Goal: Communication & Community: Share content

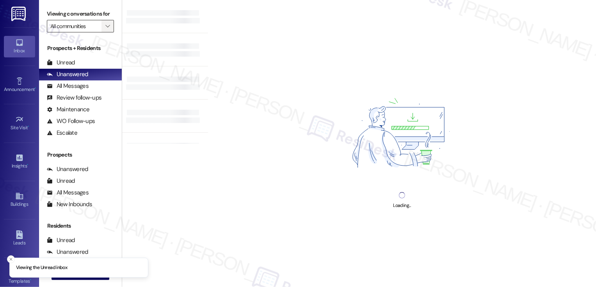
click at [105, 29] on icon "" at bounding box center [107, 26] width 4 height 6
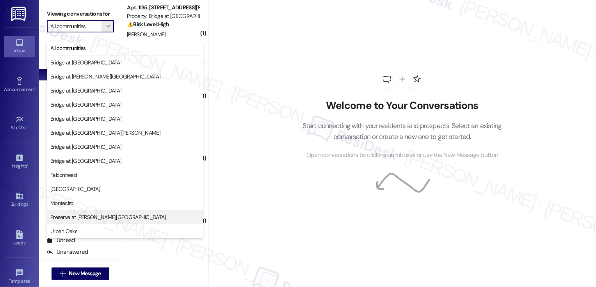
click at [89, 215] on span "Preserve at [PERSON_NAME][GEOGRAPHIC_DATA]" at bounding box center [108, 217] width 116 height 8
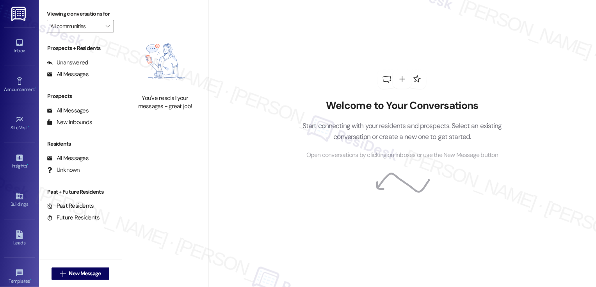
type input "Preserve at [PERSON_NAME][GEOGRAPHIC_DATA]"
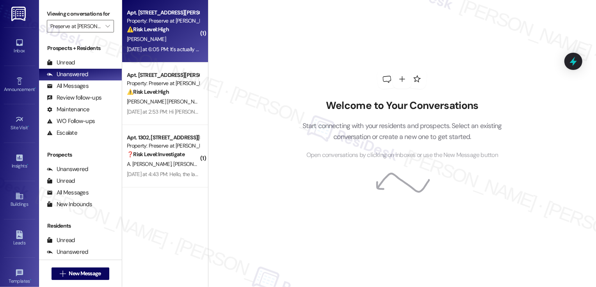
click at [157, 48] on div "[DATE] at 6:05 PM: It's actually half does it's the front right burner I think …" at bounding box center [234, 49] width 214 height 7
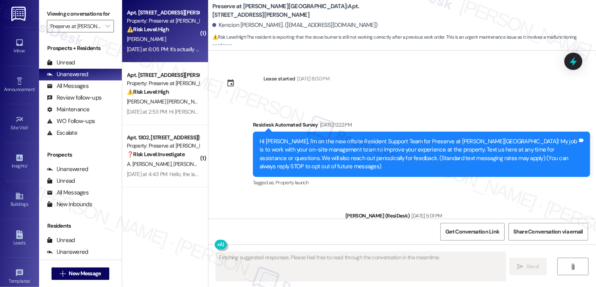
type textarea "Fetching suggested responses. Please feel free to read through the conversation…"
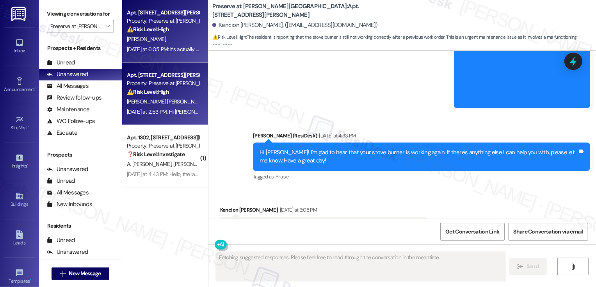
click at [155, 75] on div "Apt. [STREET_ADDRESS][PERSON_NAME]" at bounding box center [163, 75] width 72 height 8
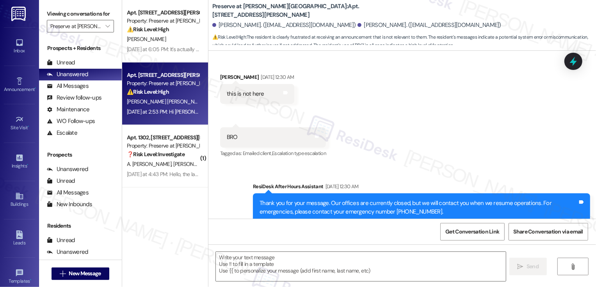
type textarea "Fetching suggested responses. Please feel free to read through the conversation…"
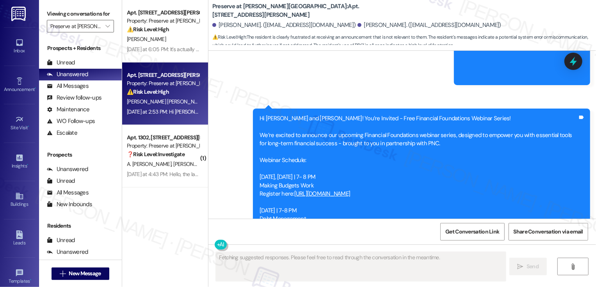
scroll to position [3000, 0]
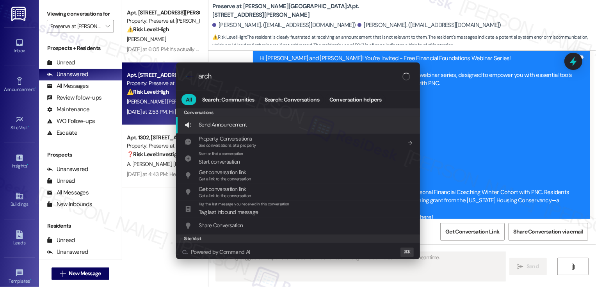
type input "archi"
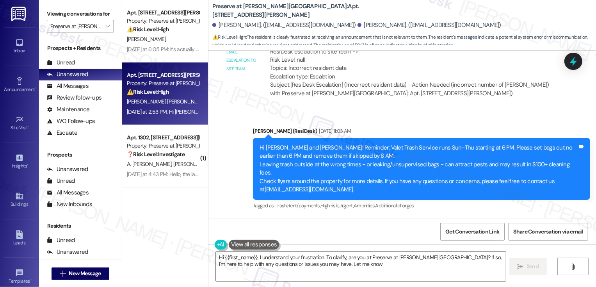
type textarea "Hi {{first_name}}, I understand your frustration. To clarify, are you at Preser…"
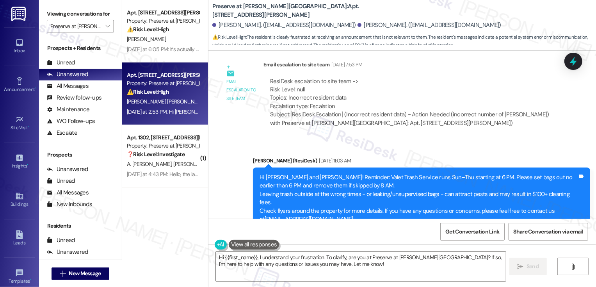
scroll to position [2482, 0]
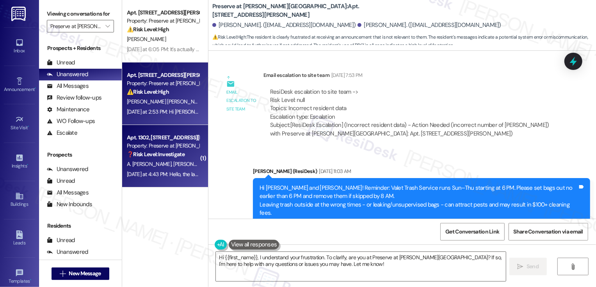
click at [149, 165] on span "A. [PERSON_NAME]" at bounding box center [150, 163] width 46 height 7
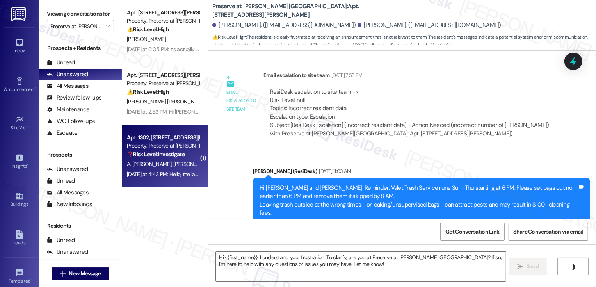
click at [149, 165] on span "A. [PERSON_NAME]" at bounding box center [150, 163] width 46 height 7
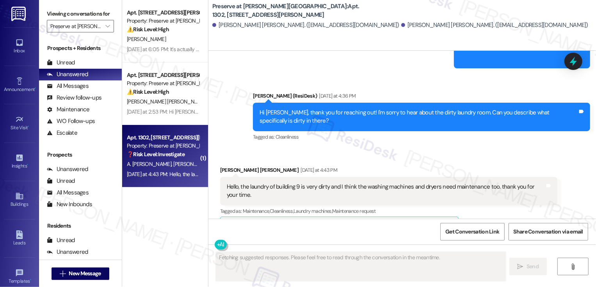
scroll to position [2791, 0]
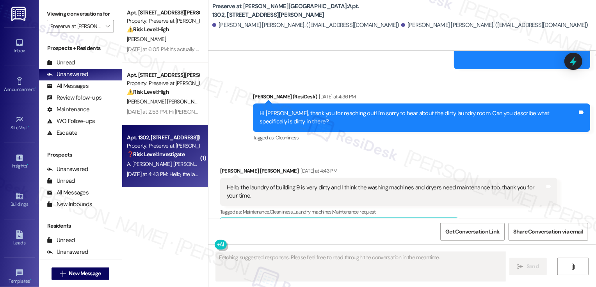
click at [399, 224] on button "Hide Suggestions" at bounding box center [403, 228] width 16 height 8
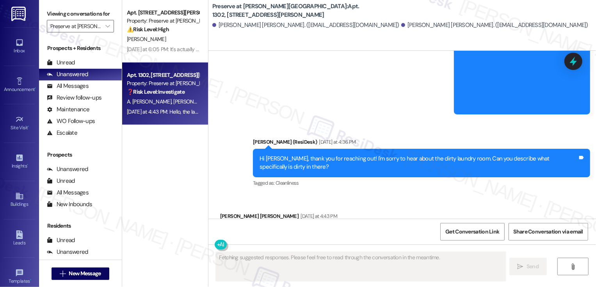
scroll to position [2749, 0]
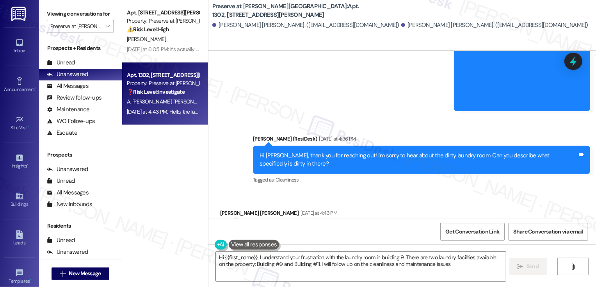
type textarea "Hi {{first_name}}, I understand your frustration with the laundry room in build…"
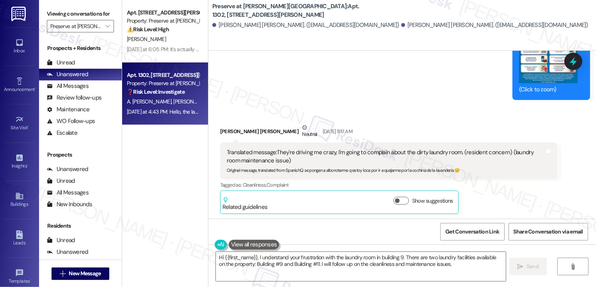
scroll to position [2793, 0]
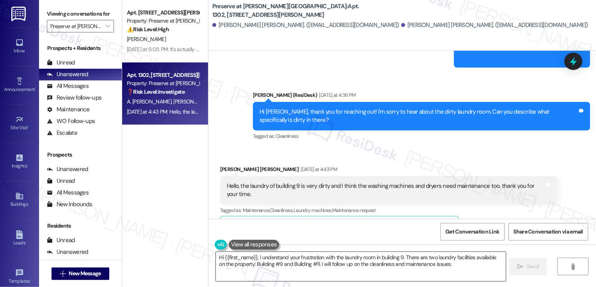
click at [344, 261] on textarea "Hi {{first_name}}, I understand your frustration with the laundry room in build…" at bounding box center [361, 266] width 290 height 29
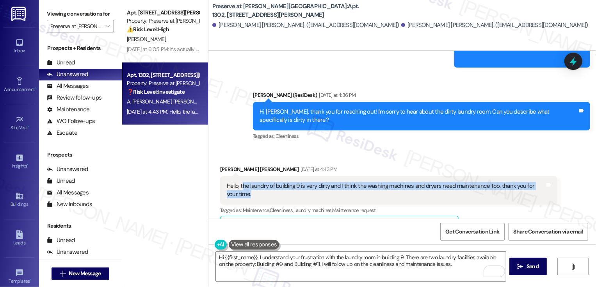
drag, startPoint x: 238, startPoint y: 159, endPoint x: 248, endPoint y: 167, distance: 12.5
click at [248, 182] on div "Hello, the laundry of building 9 is very dirty and I think the washing machines…" at bounding box center [386, 190] width 318 height 17
copy div "he laundry of building 9 is very dirty and I think the washing machines and dry…"
click at [242, 243] on button at bounding box center [254, 245] width 51 height 10
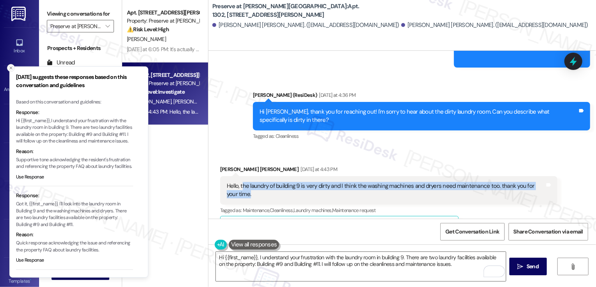
click at [12, 68] on icon "Close toast" at bounding box center [11, 68] width 5 height 5
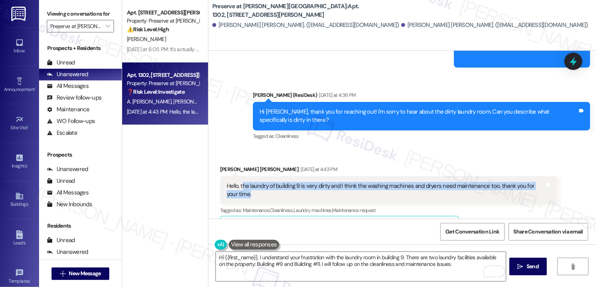
click at [260, 121] on div "Sent via SMS [PERSON_NAME] (ResiDesk) [DATE] at 4:36 PM Hi [PERSON_NAME], thank…" at bounding box center [421, 116] width 349 height 62
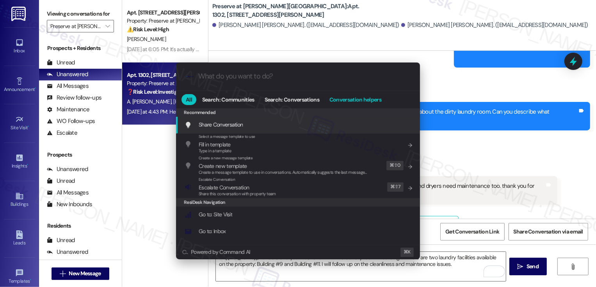
click at [345, 101] on span "Conversation helpers" at bounding box center [355, 99] width 52 height 5
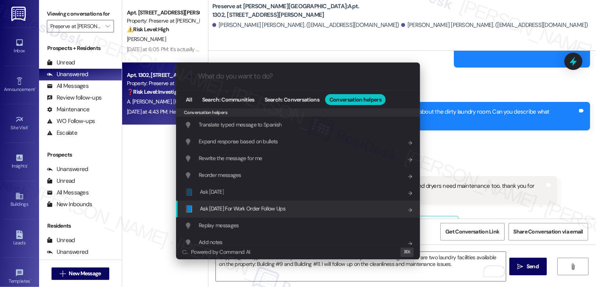
click at [243, 209] on span "Ask [DATE] For Work Order Follow Ups" at bounding box center [242, 208] width 85 height 7
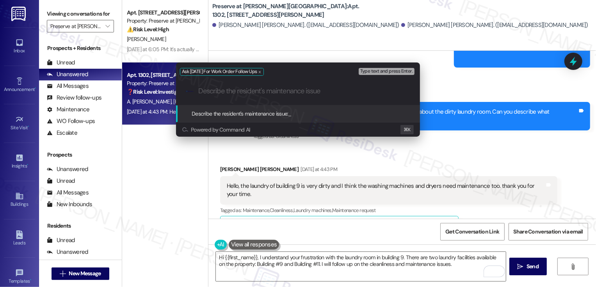
paste input "he laundry of building 9 is very dirty and I think the washing machines and dry…"
type input "he laundry of building 9 is very dirty and I think the washing machines and dry…"
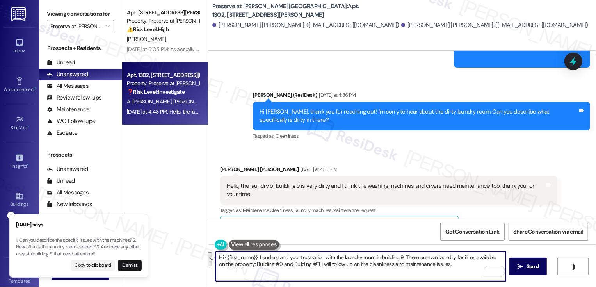
drag, startPoint x: 258, startPoint y: 256, endPoint x: 268, endPoint y: 269, distance: 17.3
click at [268, 269] on textarea "Hi {{first_name}}, I understand your frustration with the laundry room in build…" at bounding box center [361, 266] width 290 height 29
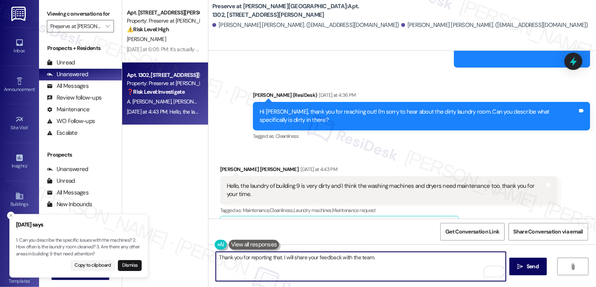
type textarea "Thank you for reporting that. I will share your feedback with the team."
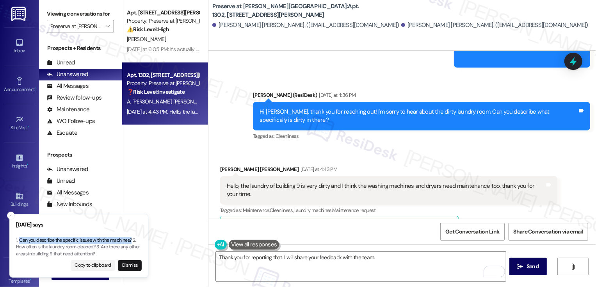
drag, startPoint x: 19, startPoint y: 239, endPoint x: 131, endPoint y: 240, distance: 112.0
click at [132, 240] on p "1. Can you describe the specific issues with the machines? 2. How often is the …" at bounding box center [79, 247] width 126 height 21
copy p "Can you describe the specific issues with the machines"
click at [417, 263] on textarea "Thank you for reporting that. I will share your feedback with the team." at bounding box center [361, 266] width 290 height 29
paste textarea "Can you describe the specific issues with the machines"
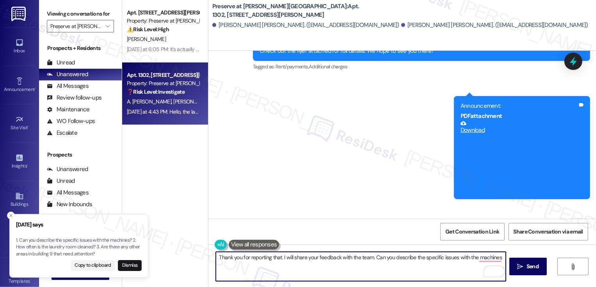
scroll to position [2793, 0]
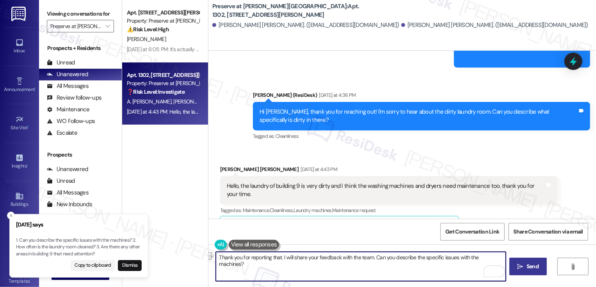
type textarea "Thank you for reporting that. I will share your feedback with the team. Can you…"
click at [526, 268] on span "Send" at bounding box center [532, 266] width 12 height 8
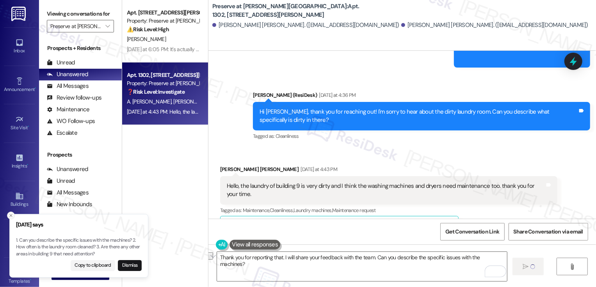
click at [11, 215] on icon "Close toast" at bounding box center [11, 215] width 5 height 5
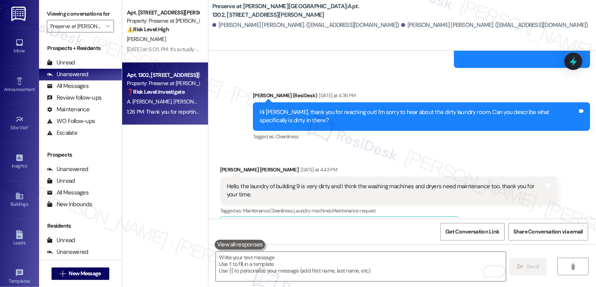
scroll to position [2848, 0]
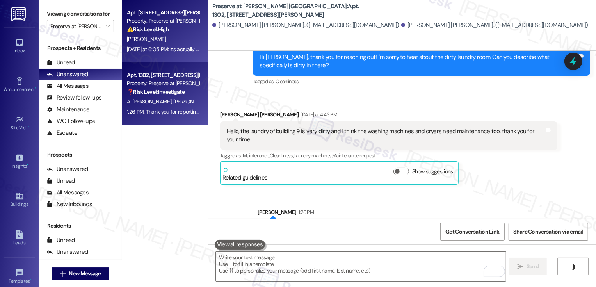
click at [158, 53] on div "[DATE] at 6:05 PM: It's actually half does it's the front right burner I think …" at bounding box center [234, 49] width 214 height 7
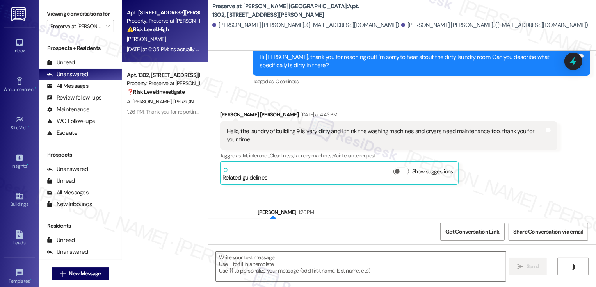
click at [158, 53] on div "[DATE] at 6:05 PM: It's actually half does it's the front right burner I think …" at bounding box center [234, 49] width 214 height 7
type textarea "Fetching suggested responses. Please feel free to read through the conversation…"
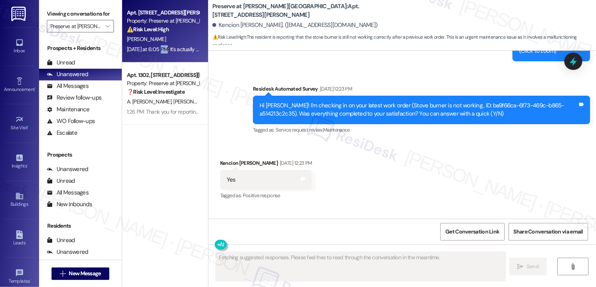
scroll to position [4237, 0]
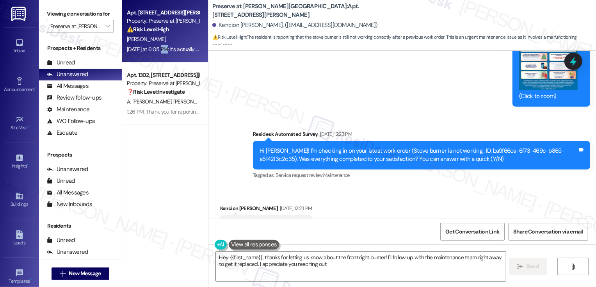
type textarea "Hey {{first_name}}, thanks for letting us know about the front right burner! I'…"
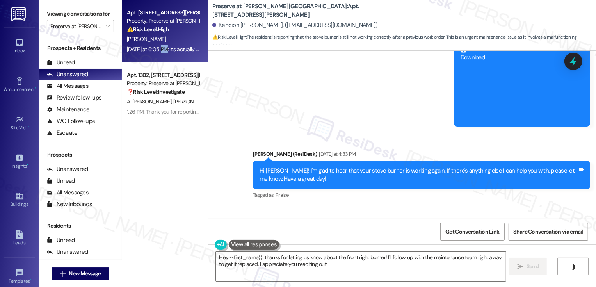
scroll to position [4726, 0]
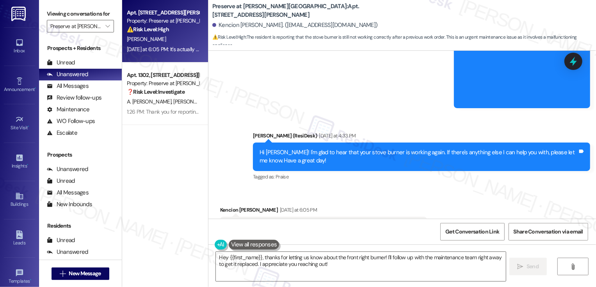
drag, startPoint x: 223, startPoint y: 189, endPoint x: 404, endPoint y: 192, distance: 180.7
click at [404, 222] on div "It's actually half does it's the front right burner I think it needs to be repl…" at bounding box center [321, 226] width 188 height 8
copy div "t's actually half does it's the front right burner I think it needs to be repla…"
click at [464, 188] on div "Received via SMS Kencion [PERSON_NAME] [DATE] at 6:05 PM It's actually half doe…" at bounding box center [402, 221] width 388 height 66
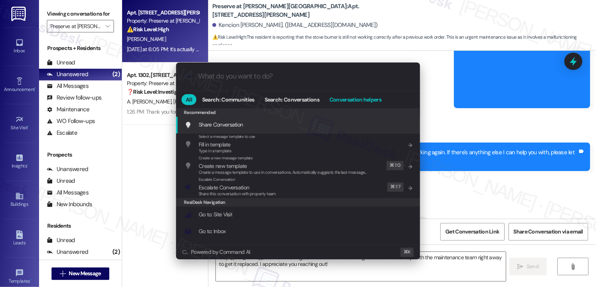
click at [361, 98] on span "Conversation helpers" at bounding box center [355, 99] width 52 height 5
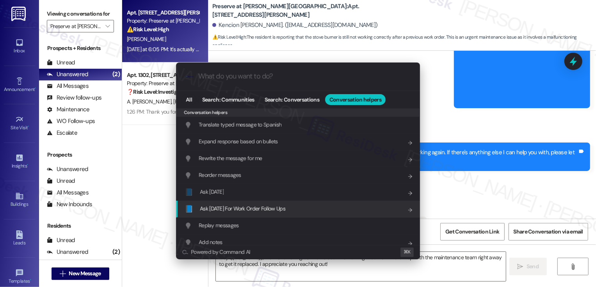
click at [264, 211] on span "Ask [DATE] For Work Order Follow Ups" at bounding box center [242, 208] width 85 height 7
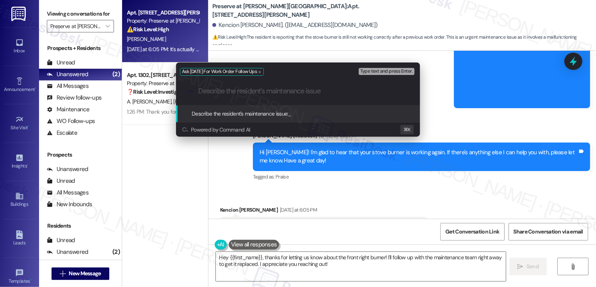
paste input "t's actually half does it's the front right burner I think it needs to be repla…"
type input "t's actually half does it's the front right burner I think it needs to be repla…"
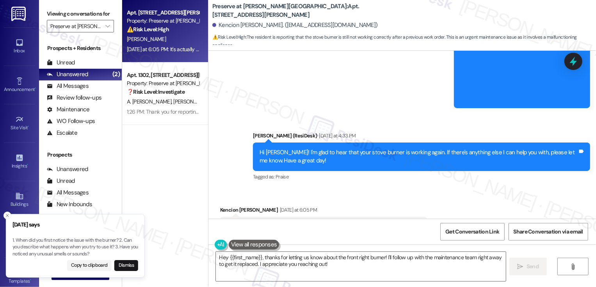
click at [126, 241] on p "1. When did you first notice the issue with the burner? 2. Can you describe wha…" at bounding box center [75, 247] width 126 height 21
drag, startPoint x: 130, startPoint y: 240, endPoint x: 119, endPoint y: 240, distance: 10.9
click at [119, 241] on p "1. When did you first notice the issue with the burner? 2. Can you describe wha…" at bounding box center [68, 247] width 126 height 21
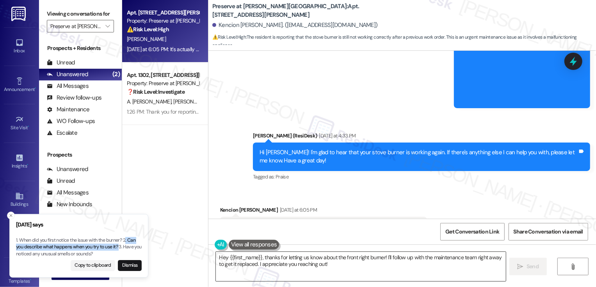
click at [228, 258] on textarea "Hey {{first_name}}, thanks for letting us know about the front right burner! I'…" at bounding box center [361, 266] width 290 height 29
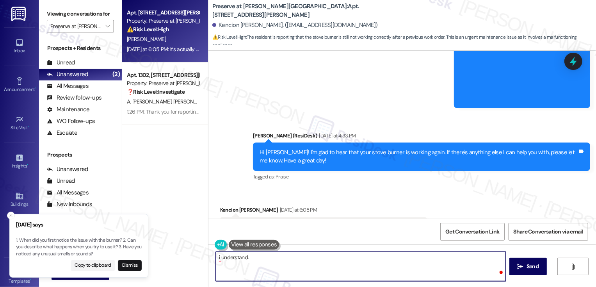
paste textarea ". Can you describe what happens when you try to use it?"
click at [132, 264] on button "Dismiss" at bounding box center [130, 265] width 24 height 11
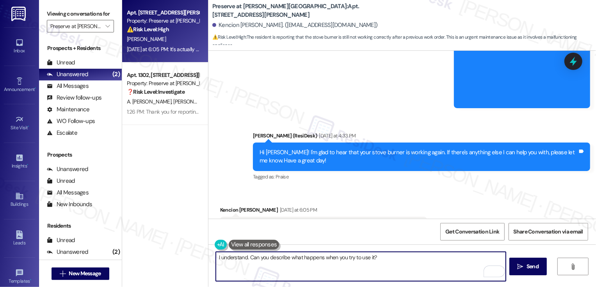
click at [372, 261] on textarea "I understand. Can you describe what happens when you try to use it?" at bounding box center [361, 266] width 290 height 29
click at [368, 257] on textarea "I understand. Can you describe what happens when you try to use it?" at bounding box center [361, 266] width 290 height 29
type textarea "I understand. Can you describe what happens when you try to use the front right…"
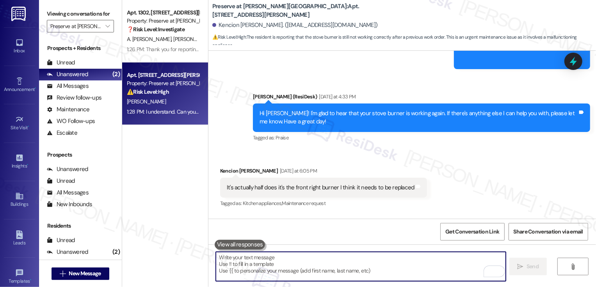
scroll to position [4781, 0]
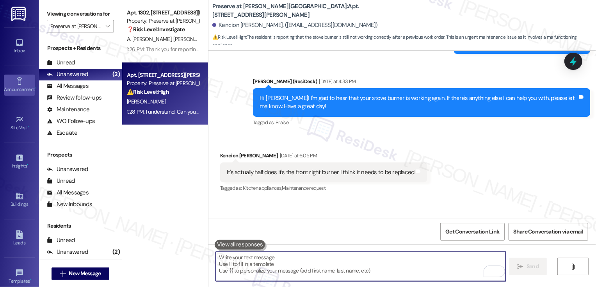
click at [23, 86] on div "Announcement •" at bounding box center [19, 89] width 39 height 8
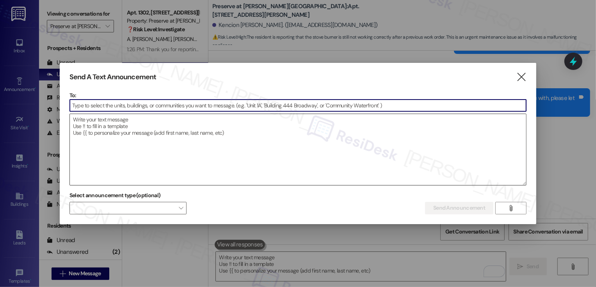
click at [125, 131] on textarea at bounding box center [298, 149] width 457 height 71
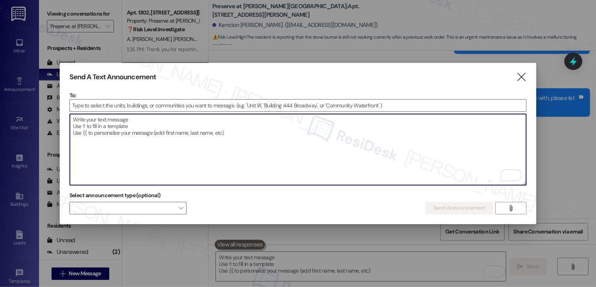
click at [187, 124] on textarea "To enrich screen reader interactions, please activate Accessibility in Grammarl…" at bounding box center [298, 149] width 457 height 71
paste textarea ". Can you describe what happens when you try to use it?"
type textarea ". Can you describe what happens when you try to use it?"
click at [114, 131] on textarea "To enrich screen reader interactions, please activate Accessibility in Grammarl…" at bounding box center [298, 149] width 457 height 71
paste textarea "Hi {{first_name}}, You're Invited – Free Financial Foundations Webinar Series! …"
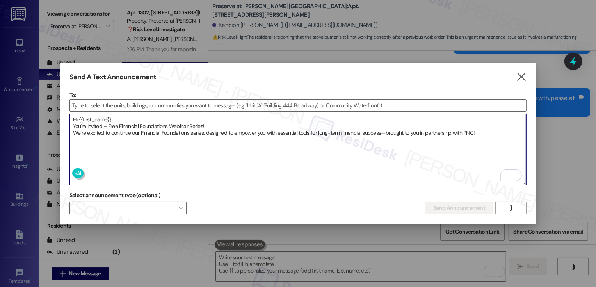
paste textarea "📅"
paste textarea "Upcoming Webinar: [DATE] | 7–8 PM Topic: Debt Management"
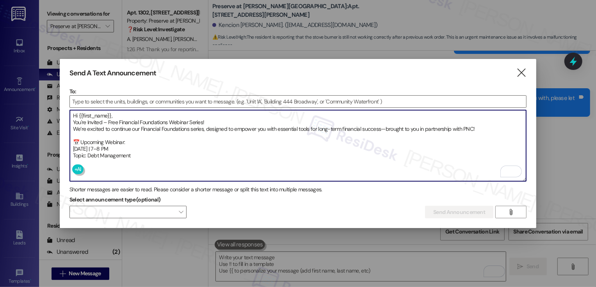
paste textarea "👉"
click at [78, 138] on textarea "Hi {{first_name}}, You're Invited – Free Financial Foundations Webinar Series! …" at bounding box center [298, 145] width 457 height 71
click at [97, 159] on textarea "Hi {{first_name}}, You're Invited – Free Financial Foundations Webinar Series! …" at bounding box center [298, 145] width 457 height 71
paste textarea "Register here: [URL][DOMAIN_NAME]"
paste textarea "💳"
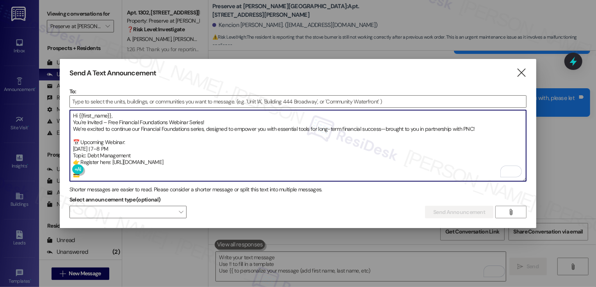
paste textarea "Perks for Attendees: Each participant will receive $25! Residents who attended …"
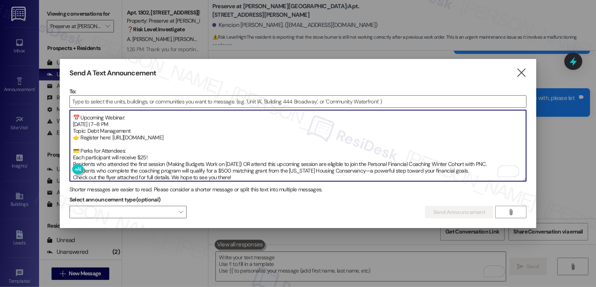
scroll to position [27, 0]
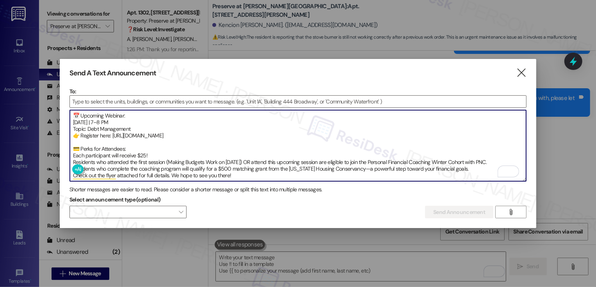
click at [72, 154] on textarea "Hi {{first_name}}, You're Invited – Free Financial Foundations Webinar Series! …" at bounding box center [298, 145] width 457 height 71
click at [73, 158] on textarea "Hi {{first_name}}, You're Invited – Free Financial Foundations Webinar Series! …" at bounding box center [298, 145] width 457 height 71
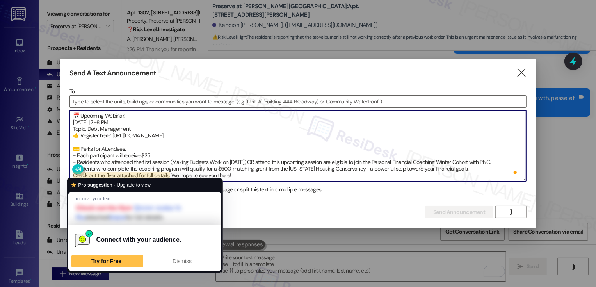
click at [74, 174] on textarea "Hi {{first_name}}, You're Invited – Free Financial Foundations Webinar Series! …" at bounding box center [298, 145] width 457 height 71
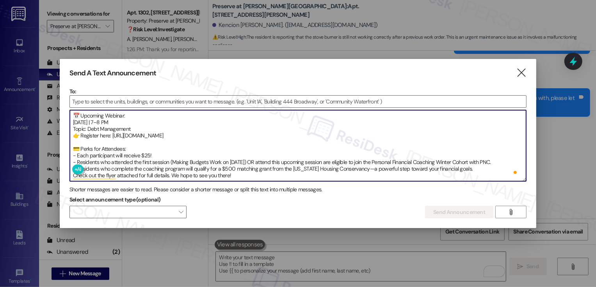
click at [466, 166] on textarea "Hi {{first_name}}, You're Invited – Free Financial Foundations Webinar Series! …" at bounding box center [298, 145] width 457 height 71
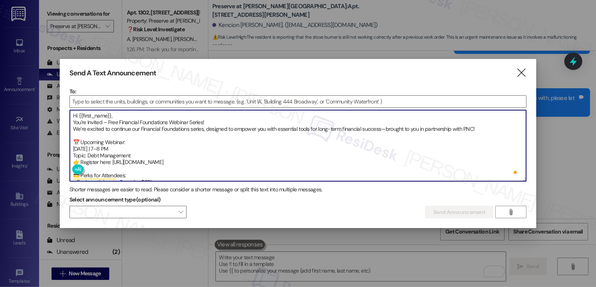
scroll to position [0, 0]
type textarea "Hi {{first_name}}, You're Invited – Free Financial Foundations Webinar Series! …"
click at [113, 99] on input at bounding box center [298, 102] width 457 height 12
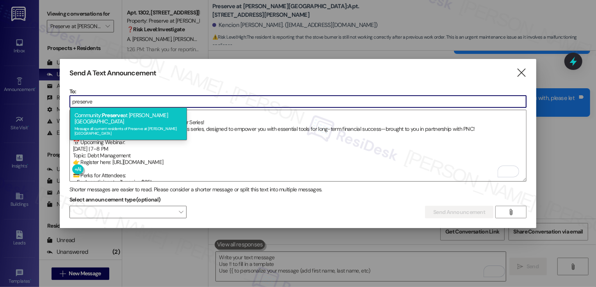
type input "preserve"
click at [129, 117] on div "Community: Preserve at [PERSON_NAME][GEOGRAPHIC_DATA] Message all current resid…" at bounding box center [128, 123] width 117 height 33
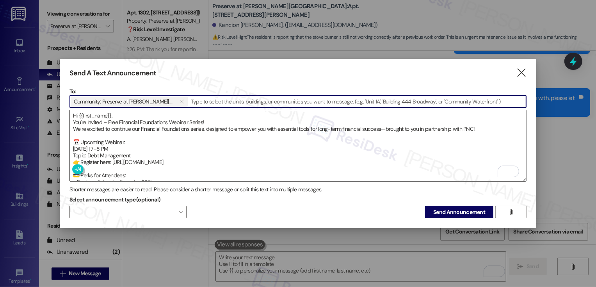
click at [123, 114] on textarea "Hi {{first_name}}, You're Invited – Free Financial Foundations Webinar Series! …" at bounding box center [298, 145] width 457 height 71
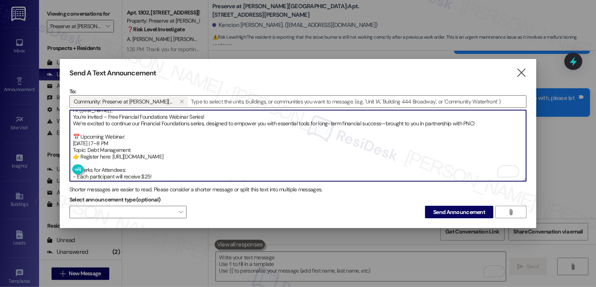
scroll to position [5, 0]
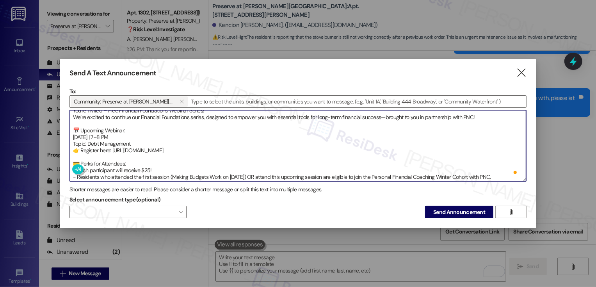
click at [142, 133] on textarea "Hi {{first_name}}, You're Invited – Free Financial Foundations Webinar Series! …" at bounding box center [298, 145] width 457 height 71
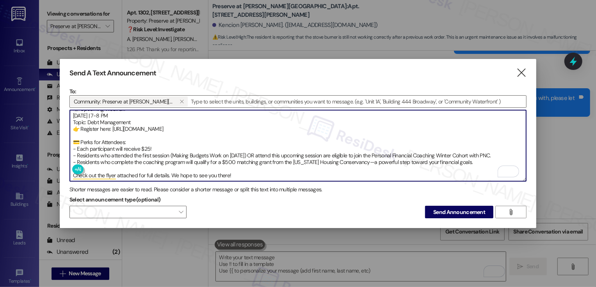
type textarea "Hi {{first_name}}, You're Invited – Free Financial Foundations Webinar Series! …"
click at [155, 154] on textarea "Hi {{first_name}}, You're Invited – Free Financial Foundations Webinar Series! …" at bounding box center [298, 145] width 457 height 71
click at [459, 209] on span "Send Announcement" at bounding box center [459, 212] width 52 height 8
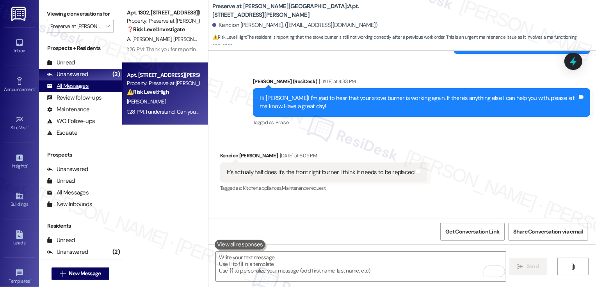
click at [100, 92] on div "All Messages (undefined)" at bounding box center [80, 86] width 83 height 12
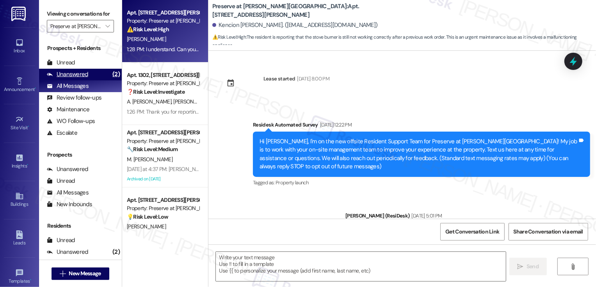
click at [81, 78] on div "Unanswered (2)" at bounding box center [80, 75] width 83 height 12
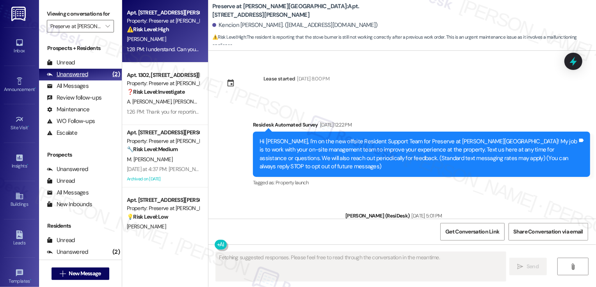
click at [81, 78] on div "Unanswered" at bounding box center [67, 74] width 41 height 8
type textarea "Fetching suggested responses. Please feel free to read through the conversation…"
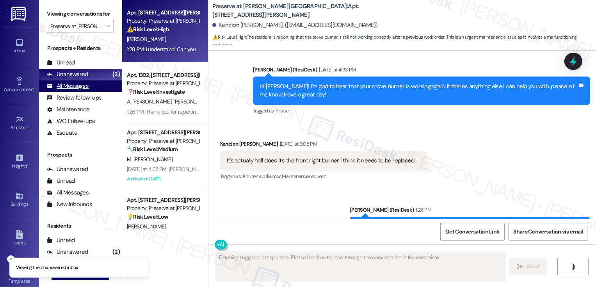
click at [82, 89] on div "All Messages (undefined)" at bounding box center [80, 86] width 83 height 12
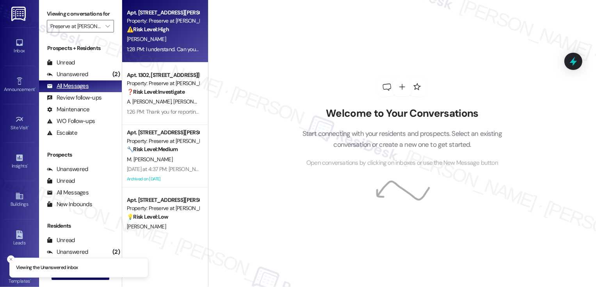
click at [82, 90] on div "All Messages" at bounding box center [68, 86] width 42 height 8
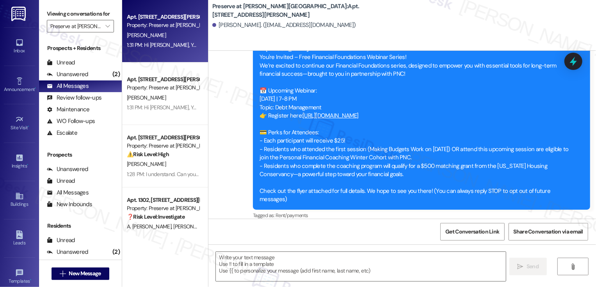
type textarea "Fetching suggested responses. Please feel free to read through the conversation…"
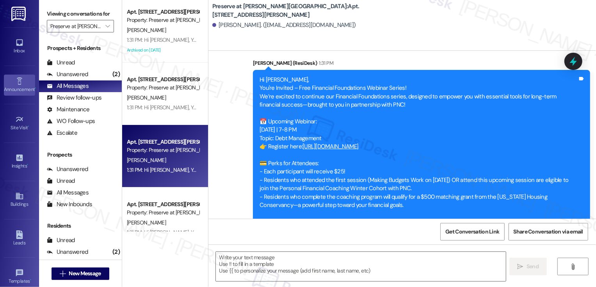
click at [9, 85] on link "Announcement •" at bounding box center [19, 85] width 31 height 21
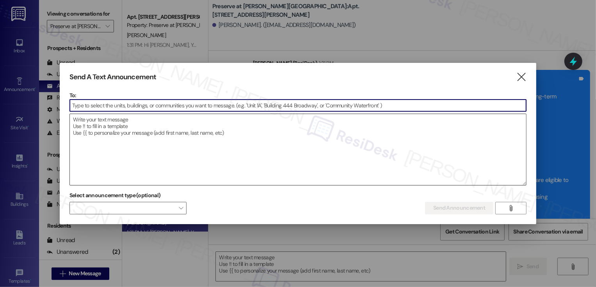
click at [338, 157] on textarea at bounding box center [298, 149] width 457 height 71
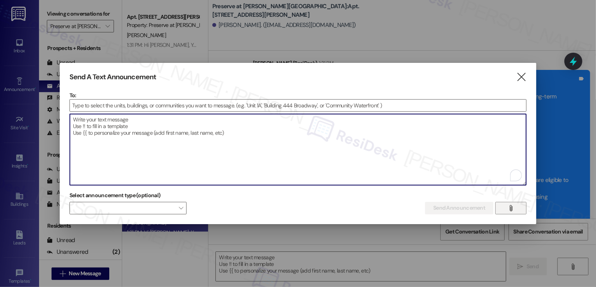
click at [518, 208] on button "" at bounding box center [510, 208] width 31 height 12
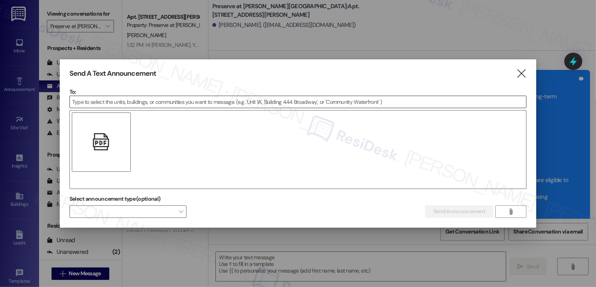
click at [238, 105] on input at bounding box center [298, 102] width 457 height 12
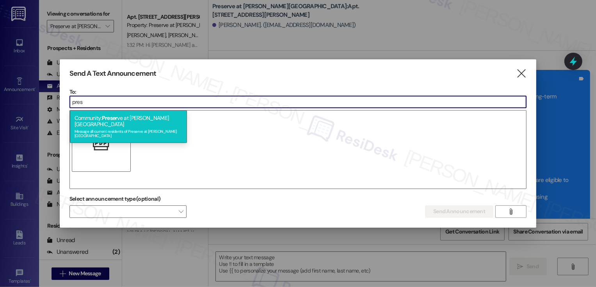
type input "pres"
click at [169, 128] on div "Community: Preser ve at [PERSON_NAME][GEOGRAPHIC_DATA] Message all current resi…" at bounding box center [128, 126] width 117 height 33
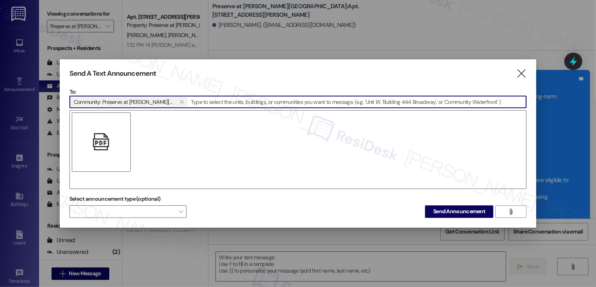
click at [187, 134] on div "" at bounding box center [297, 149] width 457 height 79
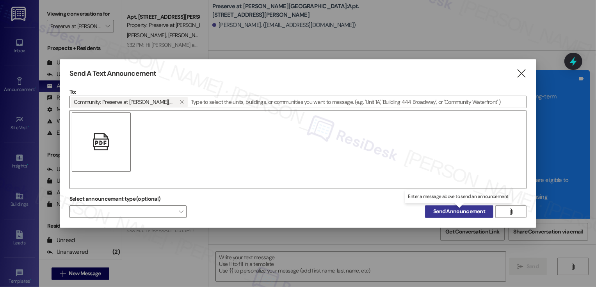
click at [452, 209] on span "Send Announcement" at bounding box center [459, 211] width 52 height 8
